Goal: Transaction & Acquisition: Purchase product/service

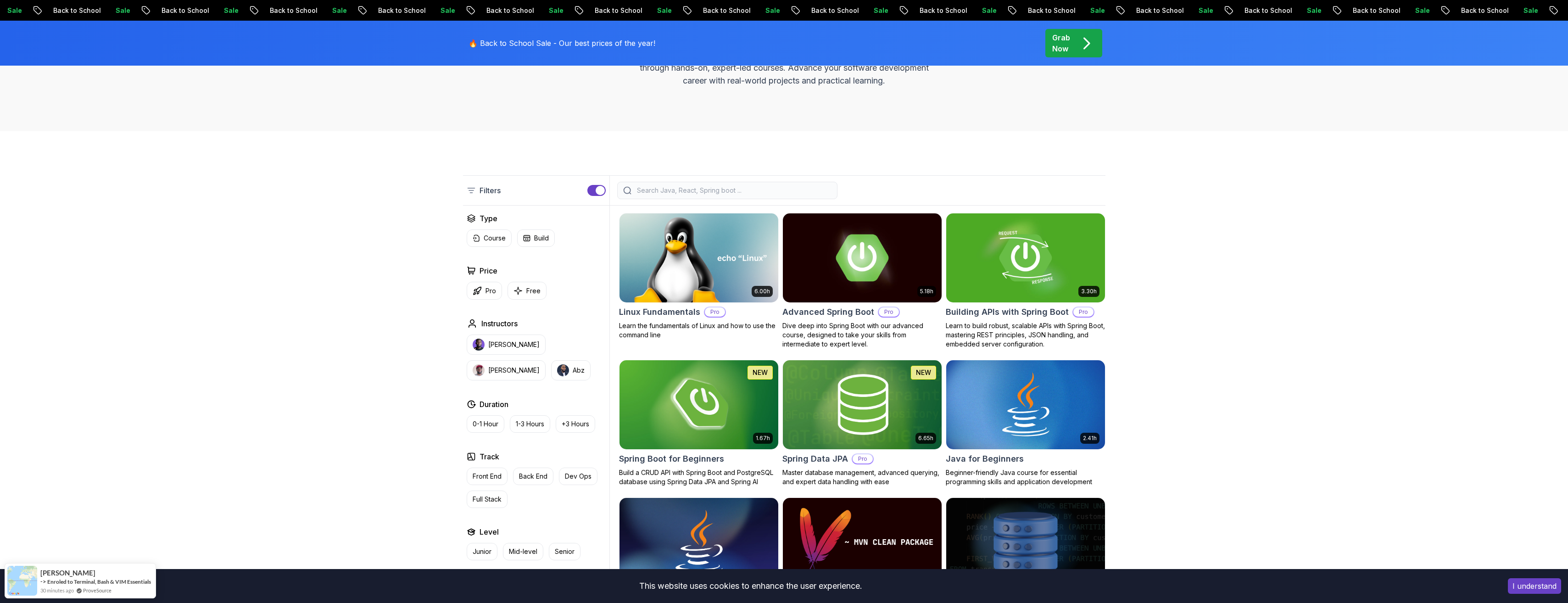
scroll to position [142, 0]
click at [669, 193] on input "search" at bounding box center [733, 190] width 196 height 9
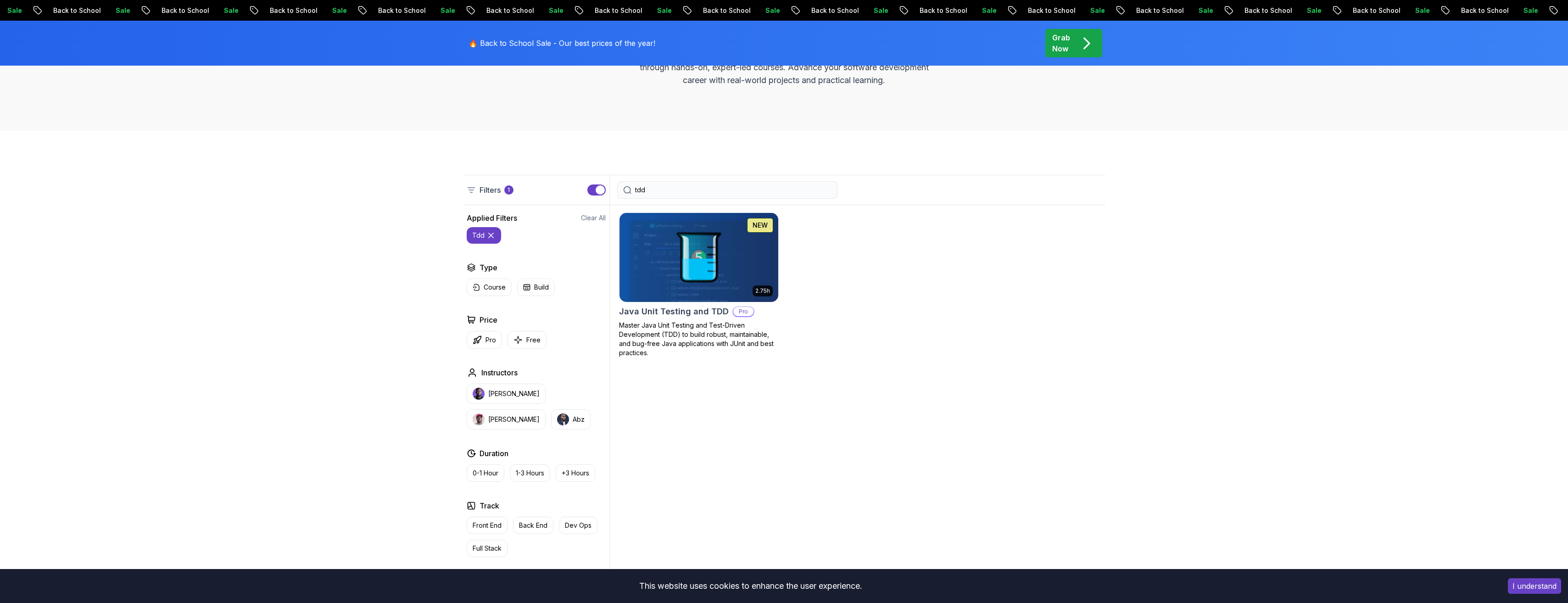
type input "tdd"
click at [910, 223] on body "Sale Back to School Sale Back to School Sale Back to School Sale Back to School…" at bounding box center [784, 480] width 1568 height 1243
click at [719, 298] on img at bounding box center [698, 257] width 167 height 93
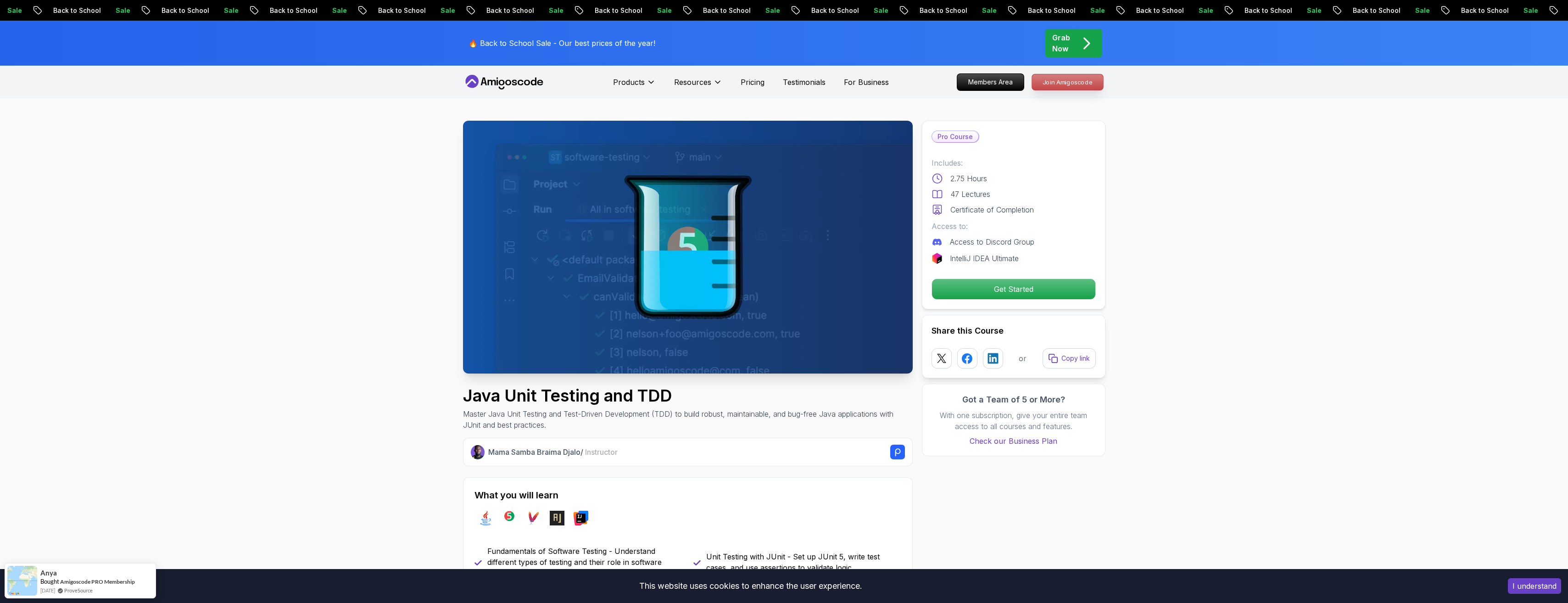
click at [1085, 81] on p "Join Amigoscode" at bounding box center [1067, 82] width 71 height 15
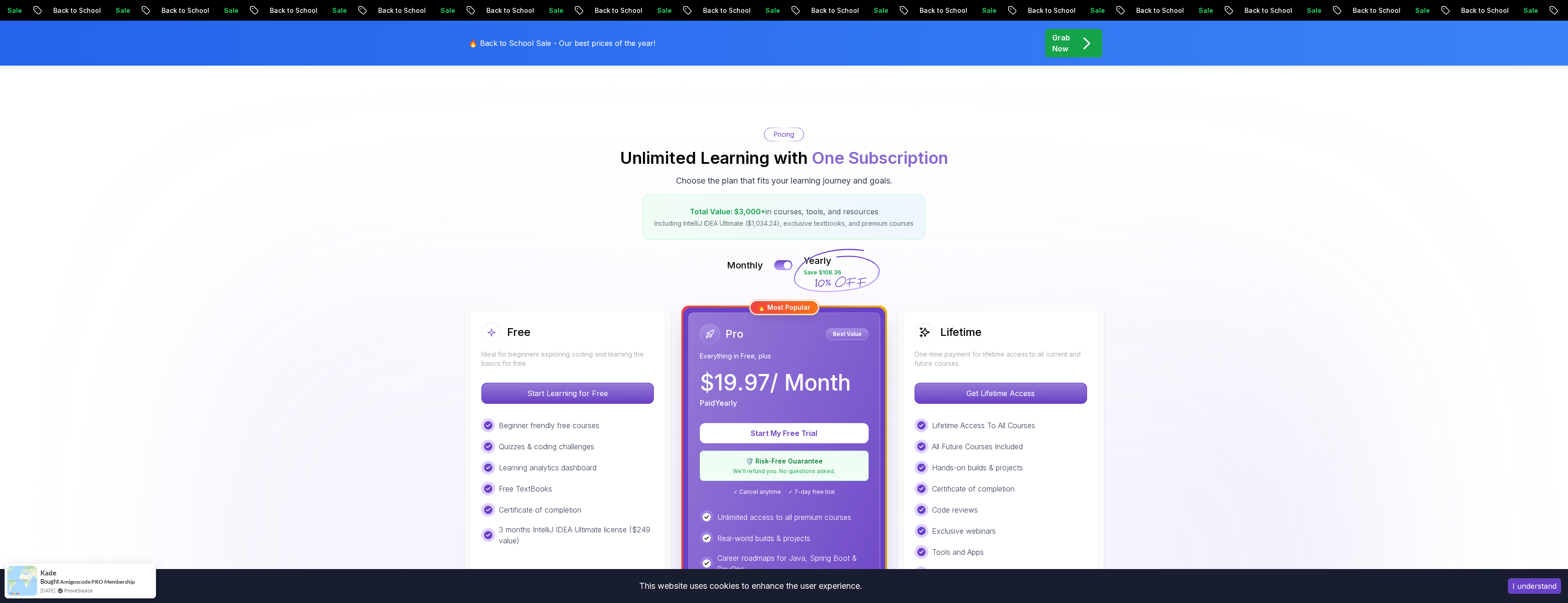
scroll to position [30, 0]
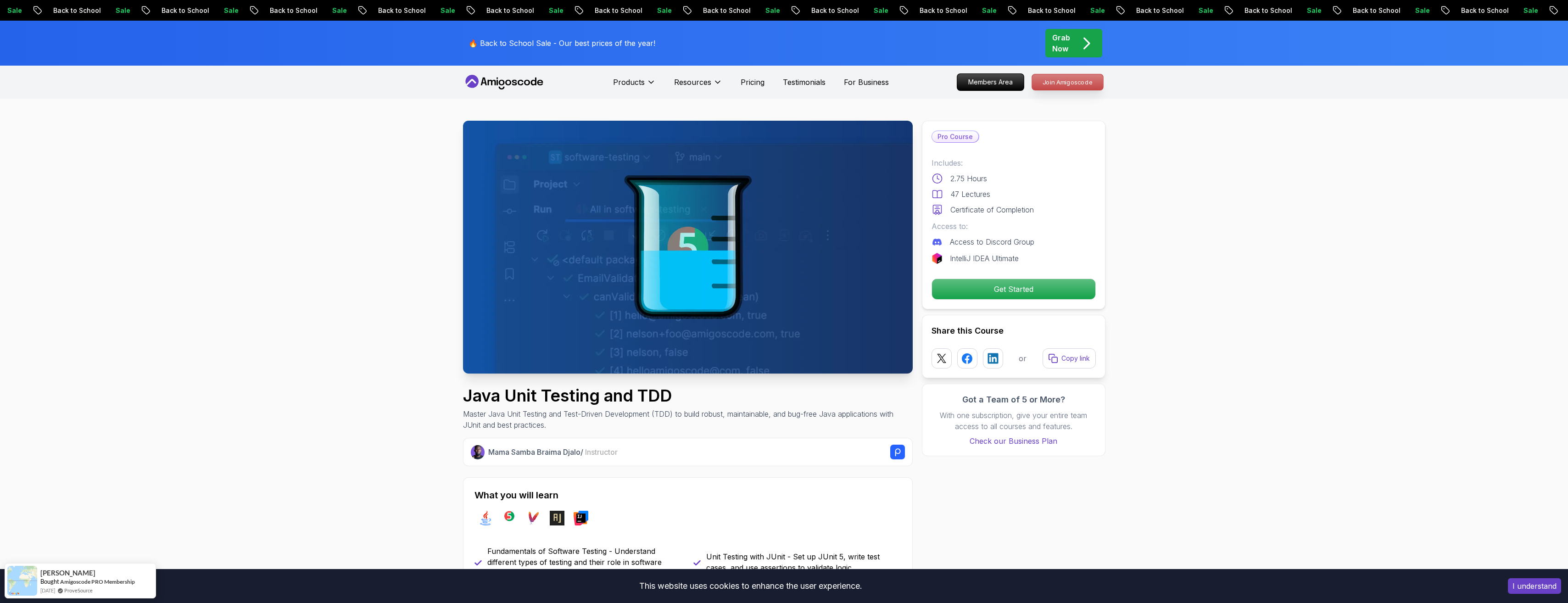
click at [1079, 78] on p "Join Amigoscode" at bounding box center [1067, 82] width 71 height 15
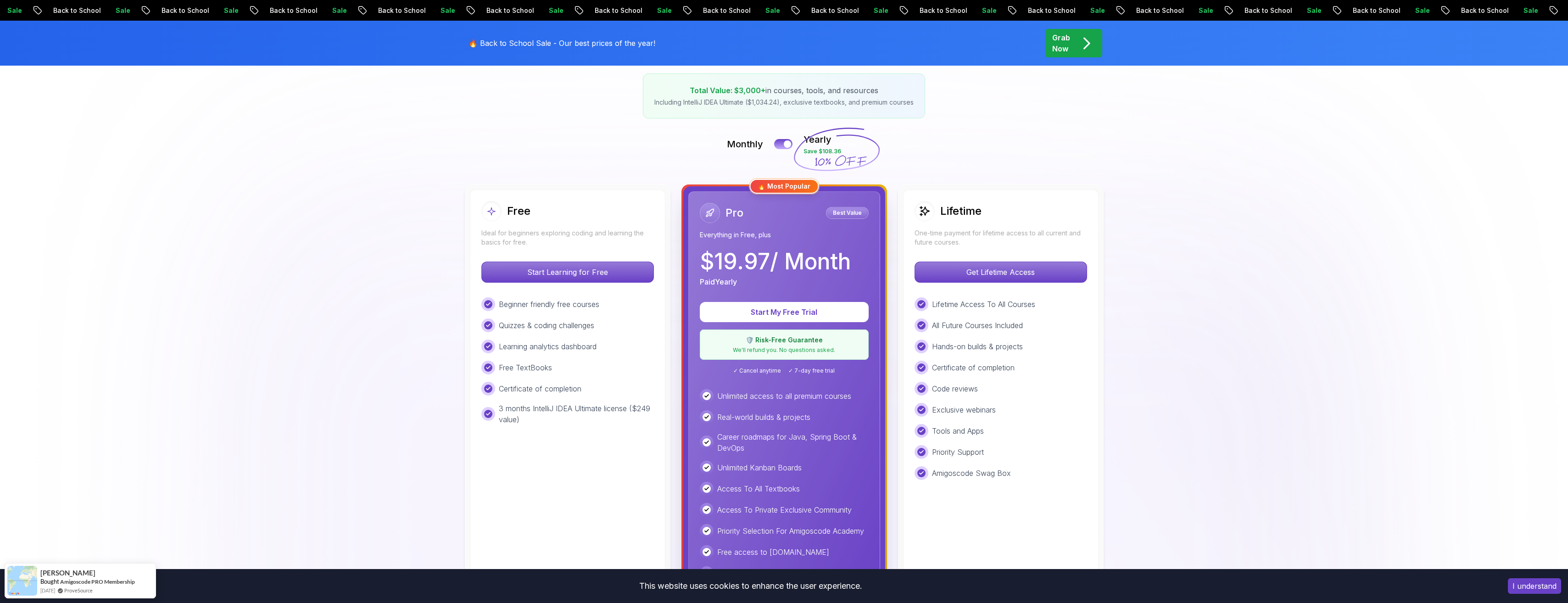
scroll to position [151, 0]
click at [1007, 271] on p "Get Lifetime Access" at bounding box center [1000, 272] width 163 height 19
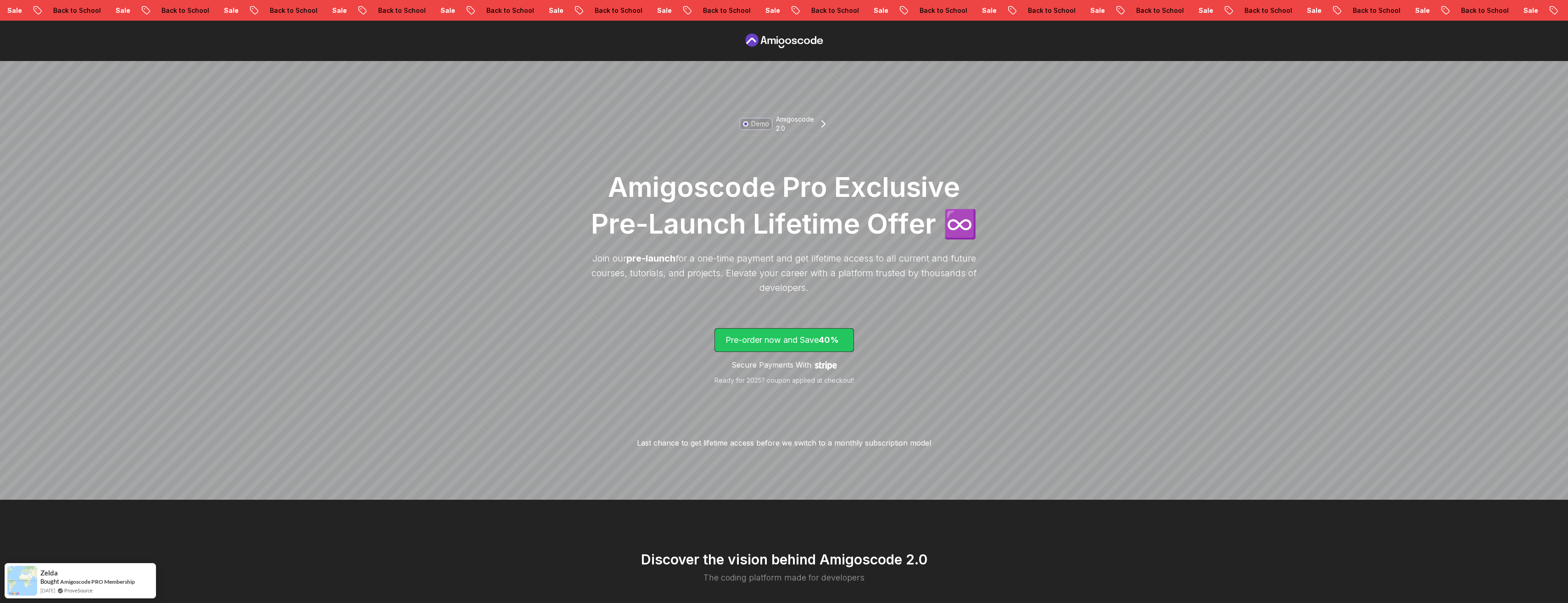
click at [760, 333] on span "lifetime-access" at bounding box center [784, 340] width 139 height 23
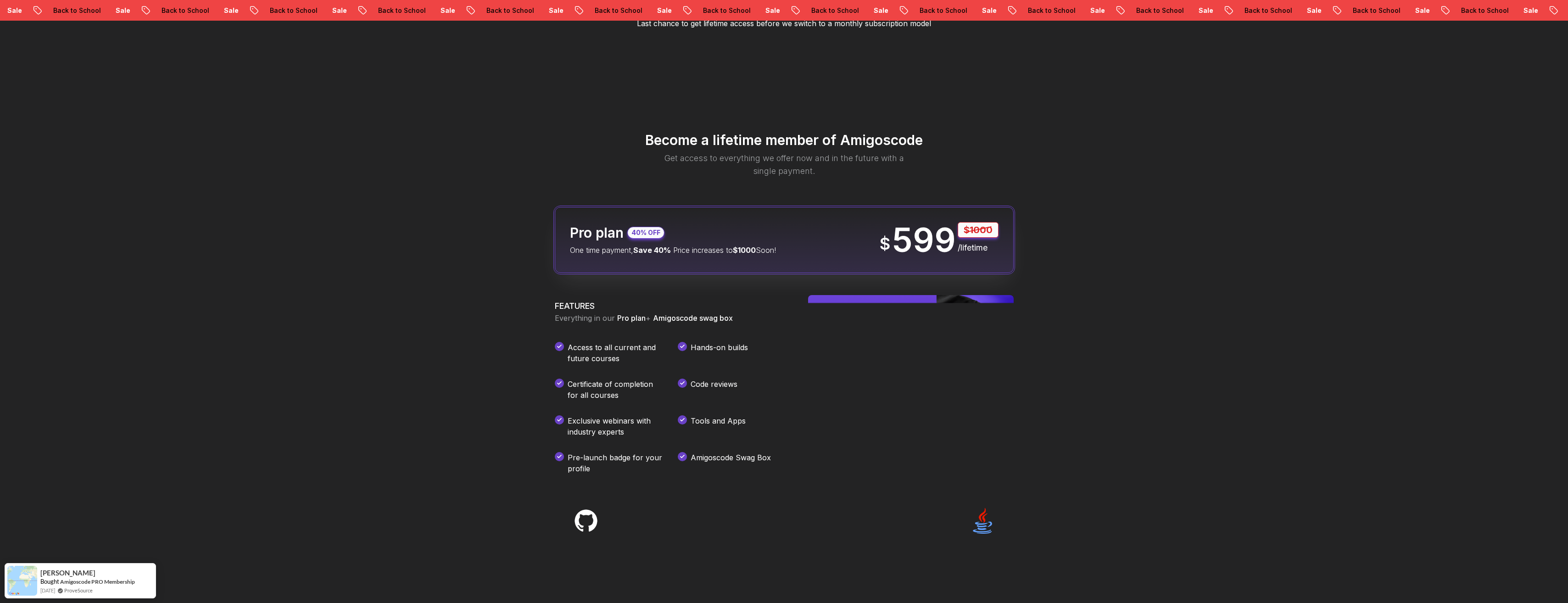
scroll to position [1087, 0]
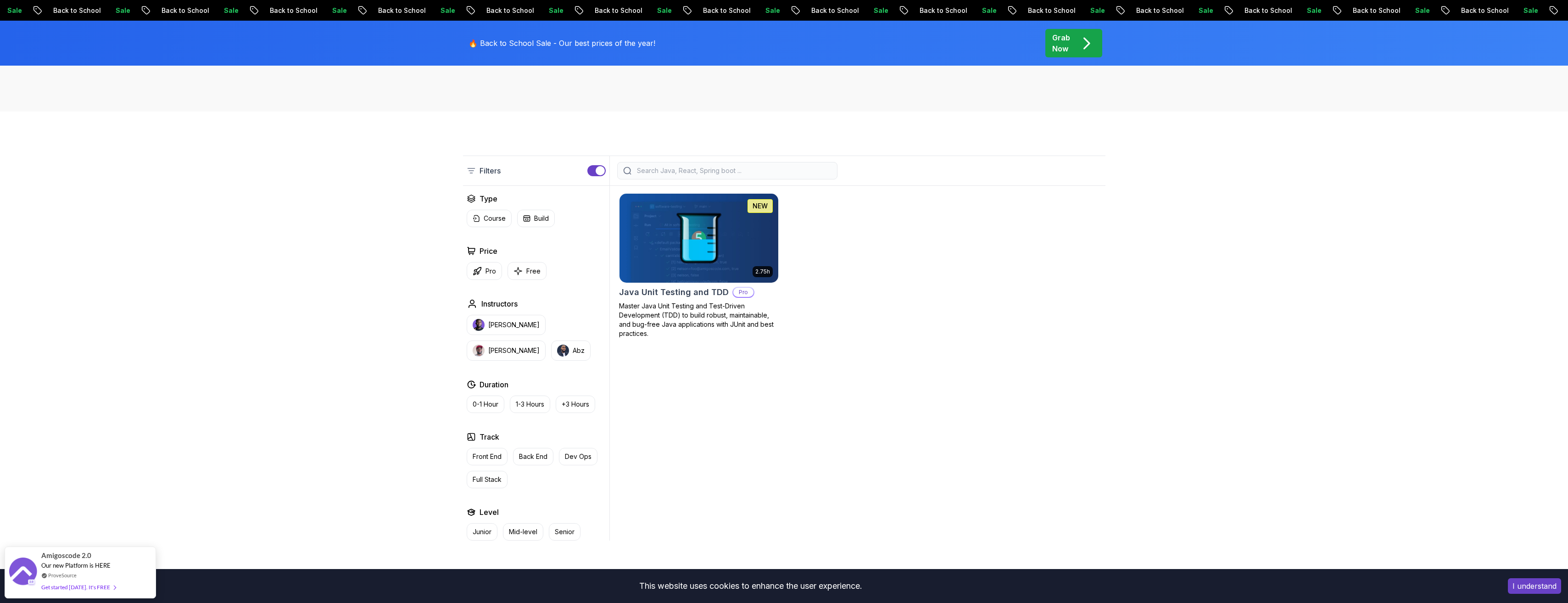
scroll to position [155, 0]
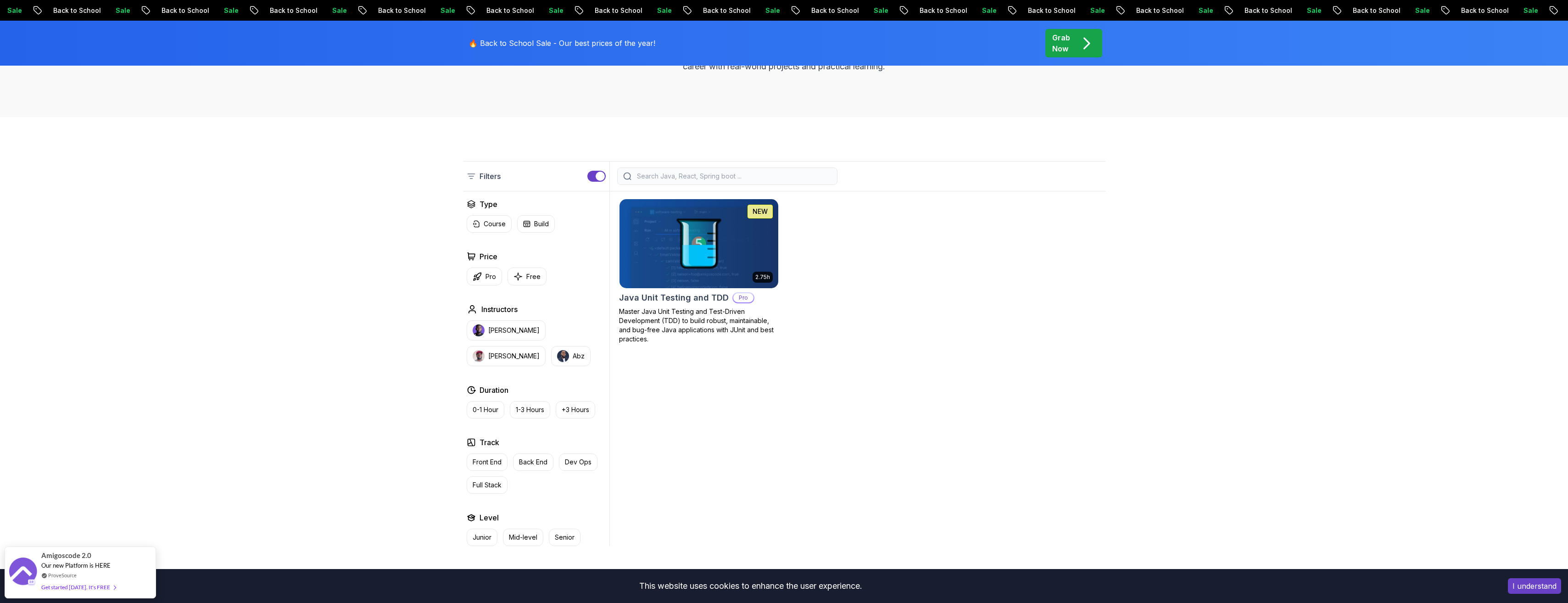
click at [635, 180] on input "search" at bounding box center [733, 176] width 196 height 9
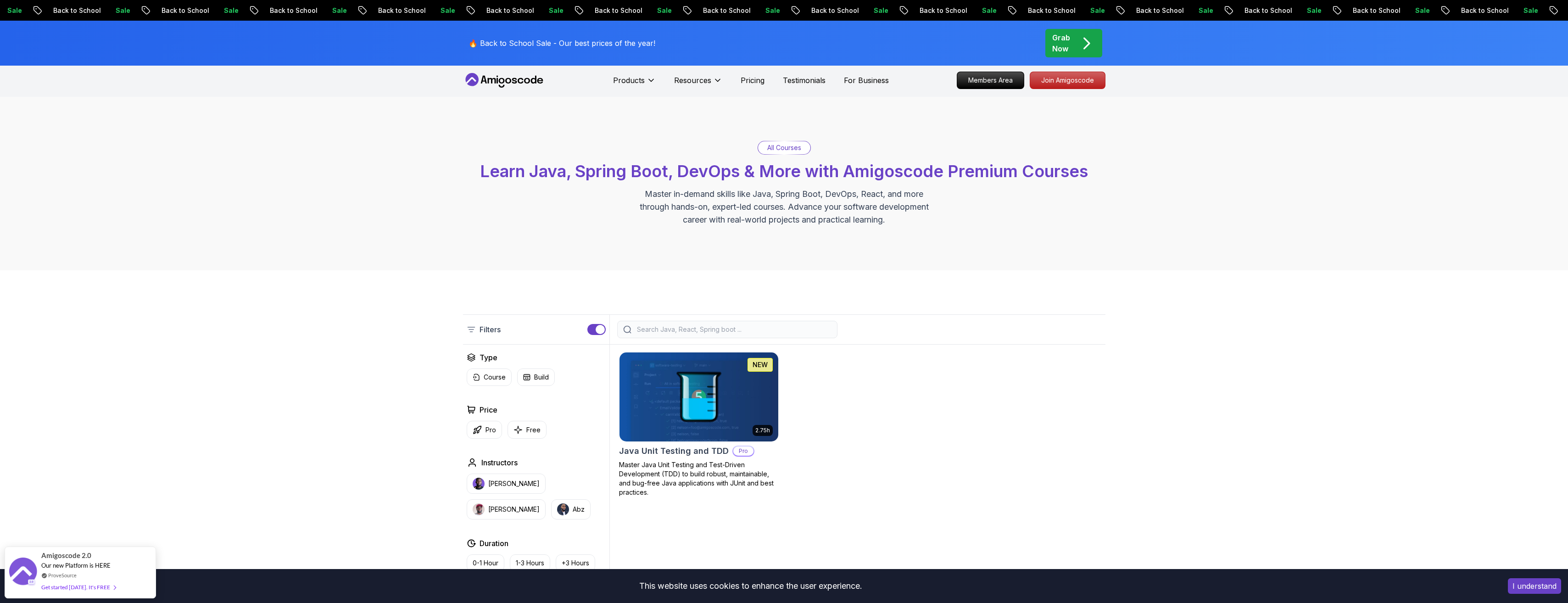
scroll to position [0, 0]
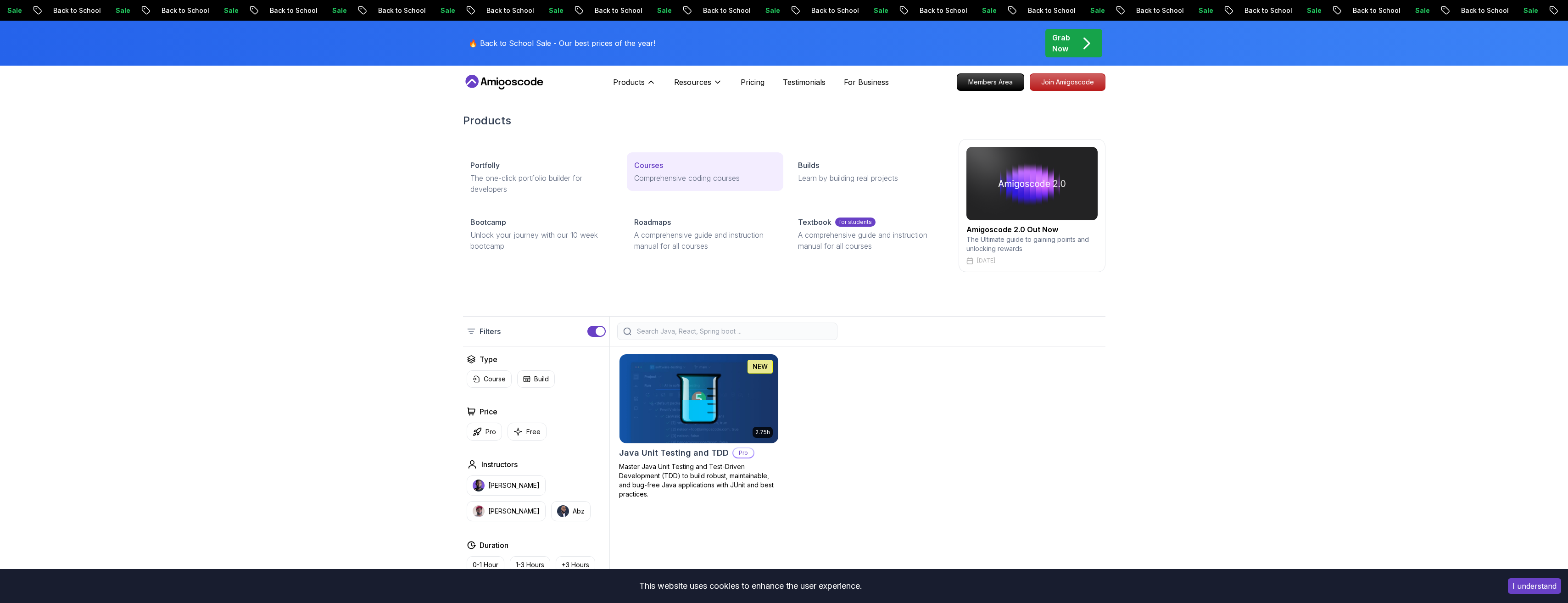
click at [664, 171] on link "Courses Comprehensive coding courses" at bounding box center [705, 171] width 157 height 39
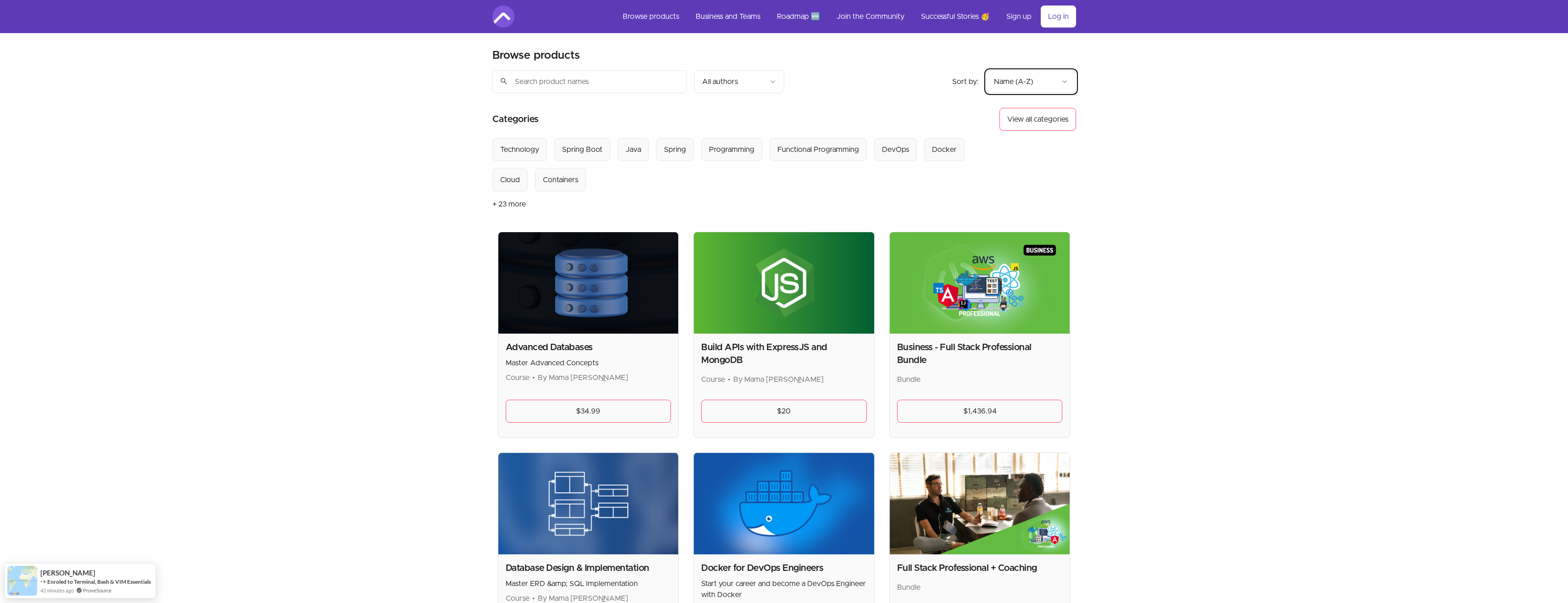
click at [502, 207] on button "+ 23 more" at bounding box center [509, 204] width 33 height 26
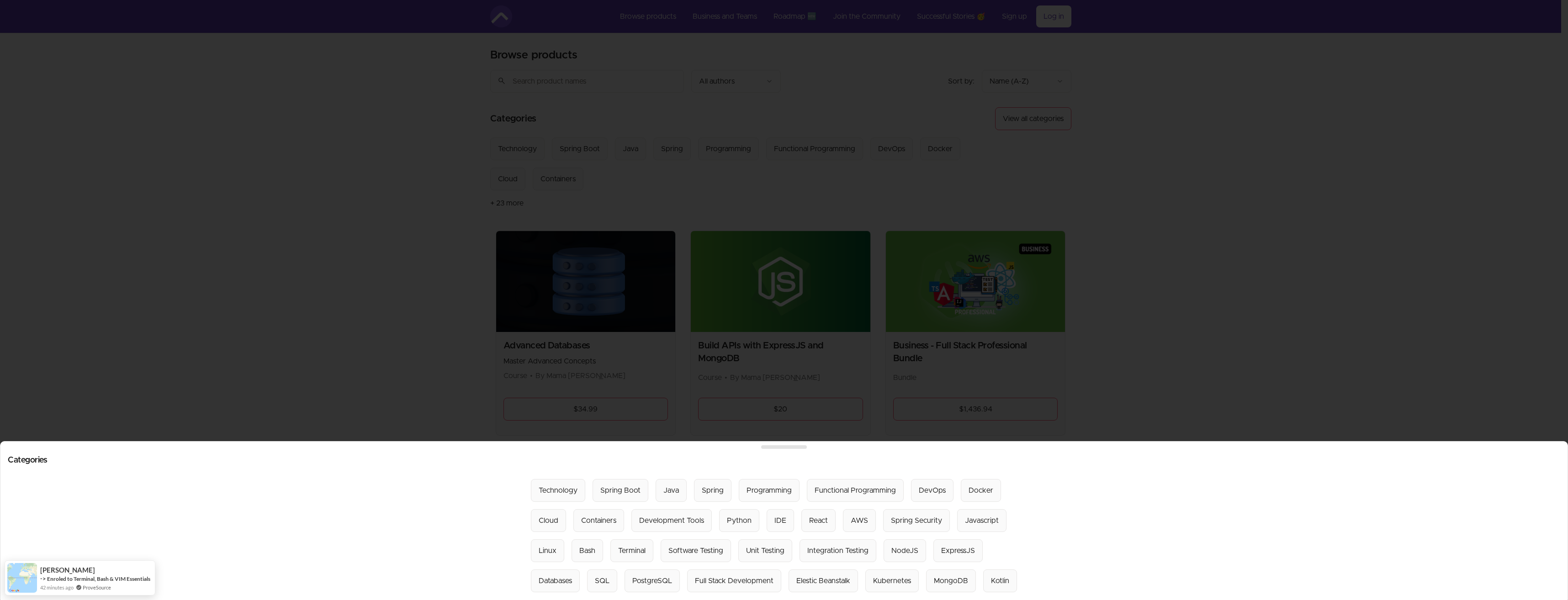
click at [499, 206] on div at bounding box center [784, 300] width 1568 height 600
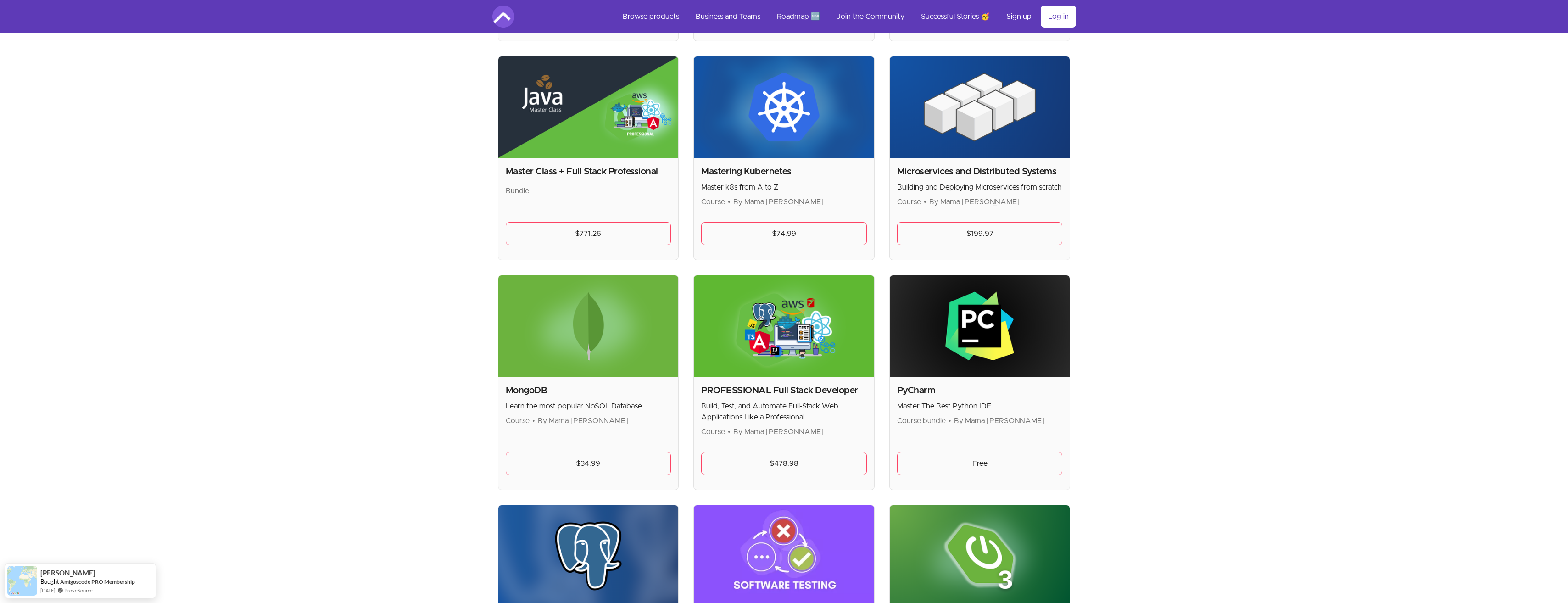
scroll to position [1559, 0]
